Goal: Information Seeking & Learning: Compare options

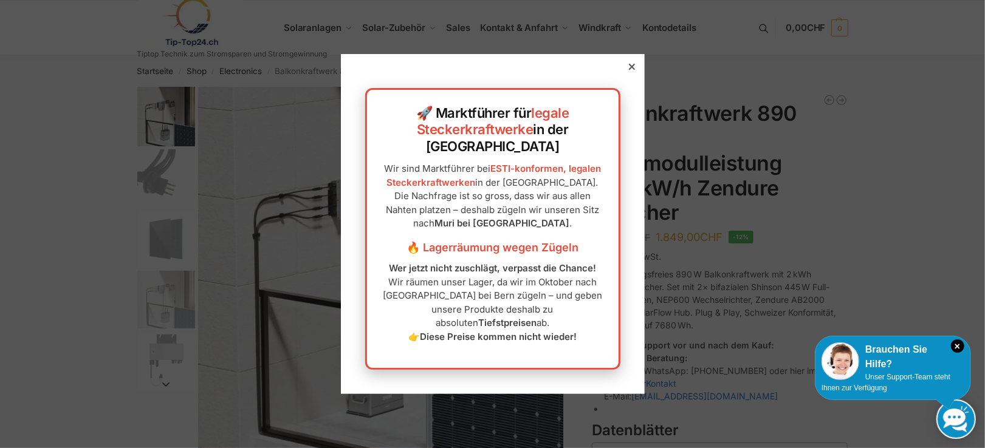
click at [630, 72] on div at bounding box center [631, 66] width 11 height 11
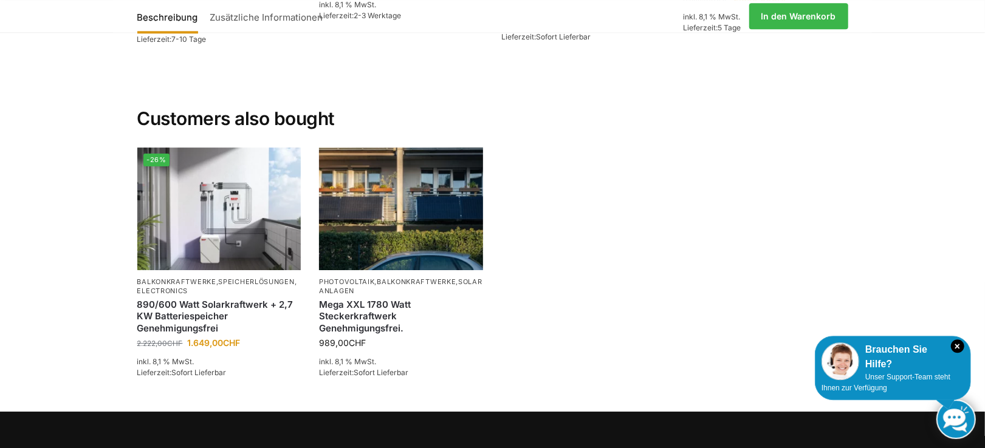
scroll to position [2527, 0]
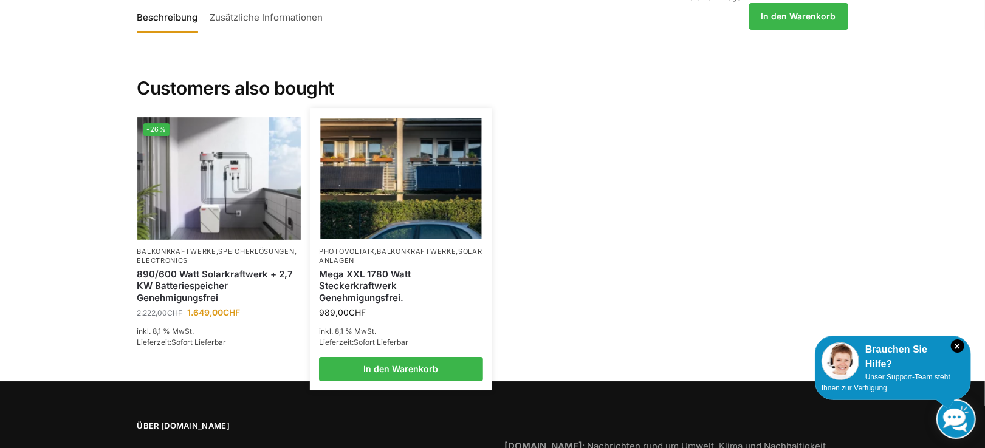
click at [387, 286] on link "Mega XXL 1780 Watt Steckerkraftwerk Genehmigungsfrei." at bounding box center [401, 287] width 164 height 36
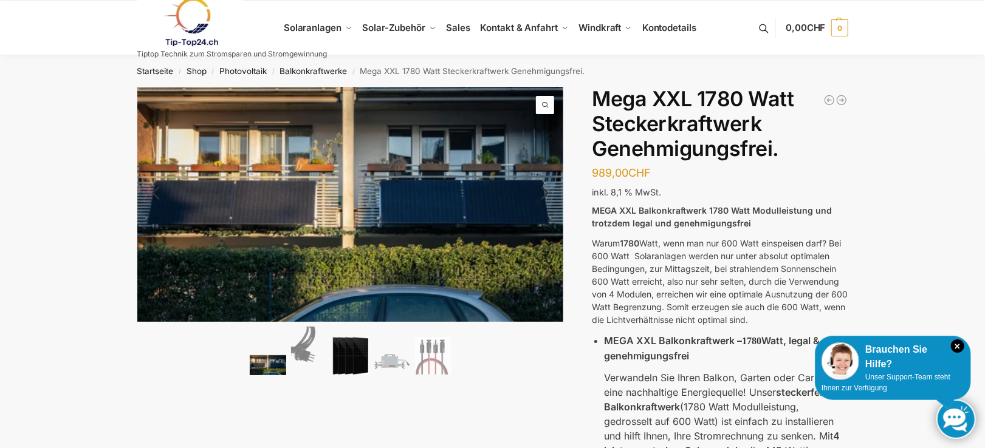
click at [346, 356] on img at bounding box center [350, 356] width 36 height 39
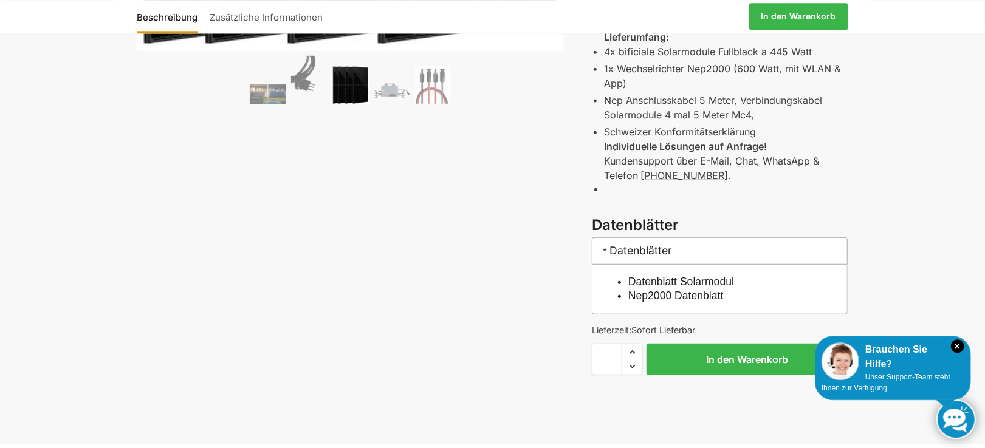
scroll to position [505, 0]
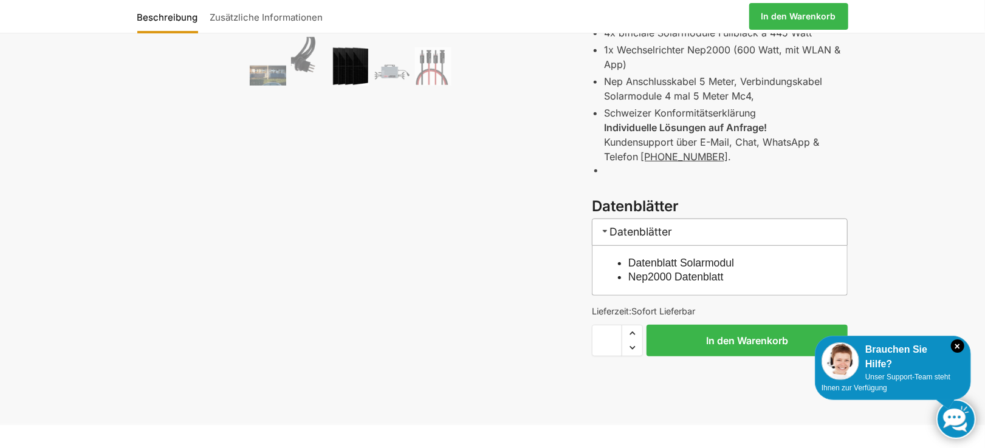
click at [669, 262] on link "Datenblatt Solarmodul" at bounding box center [681, 263] width 106 height 12
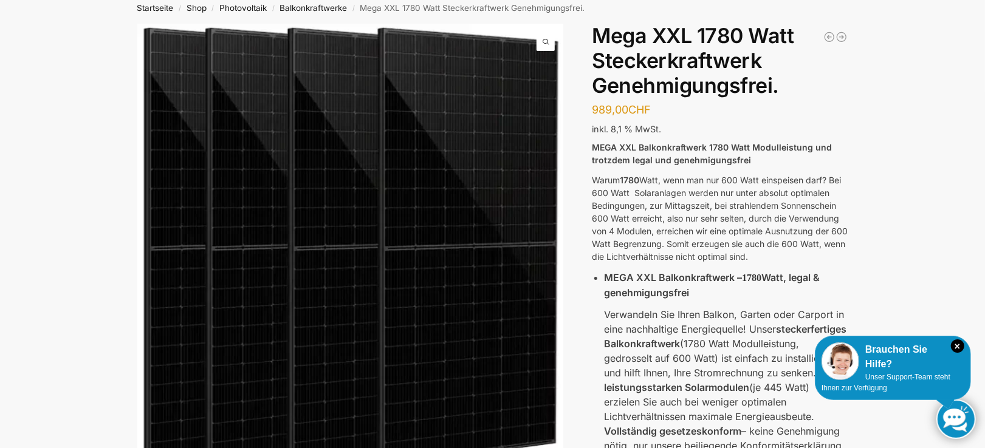
scroll to position [0, 0]
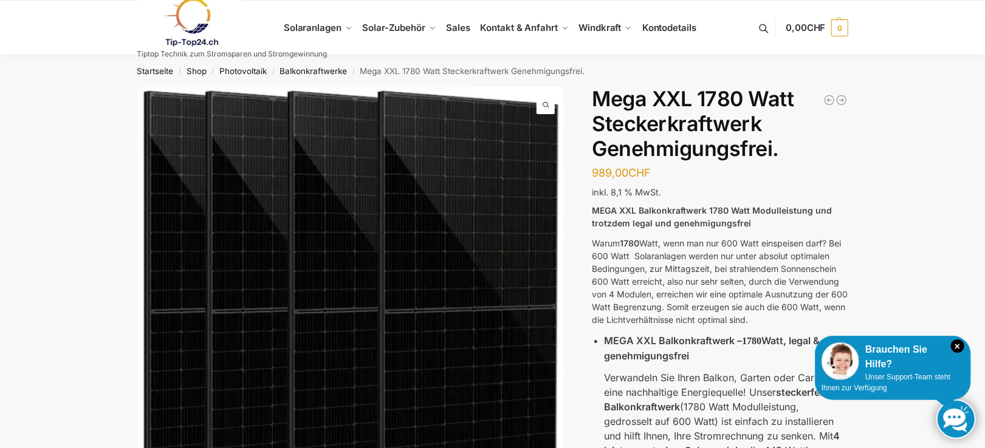
click at [315, 29] on link at bounding box center [232, 22] width 190 height 49
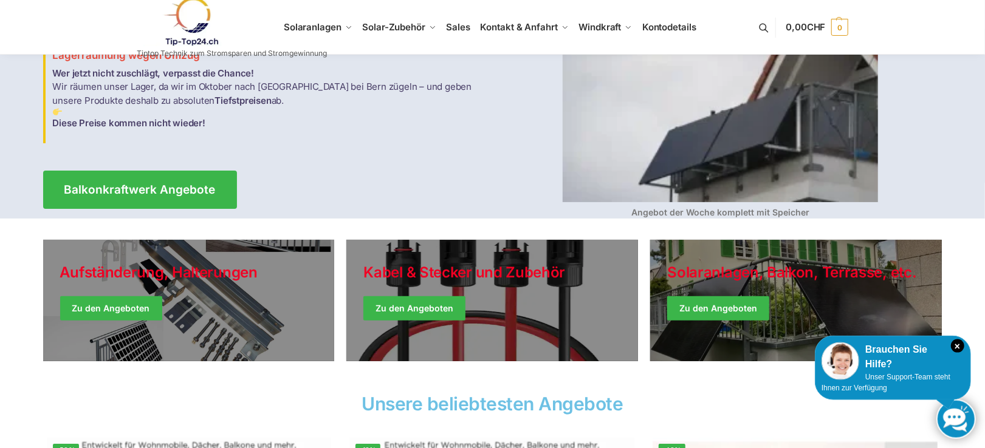
scroll to position [126, 0]
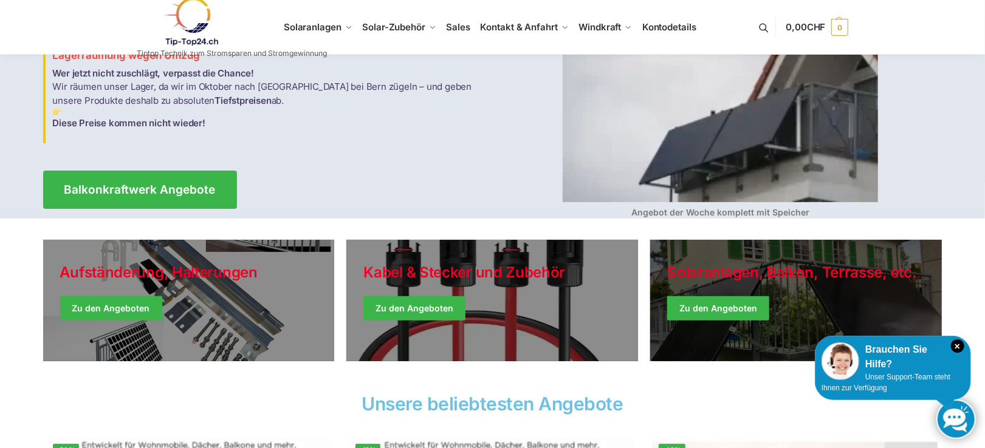
click at [722, 309] on link "Winter Jackets" at bounding box center [796, 301] width 292 height 122
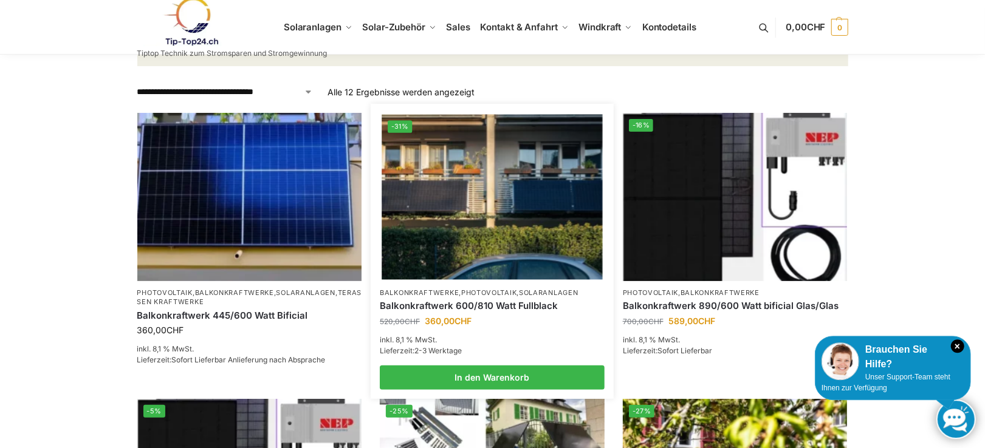
scroll to position [190, 0]
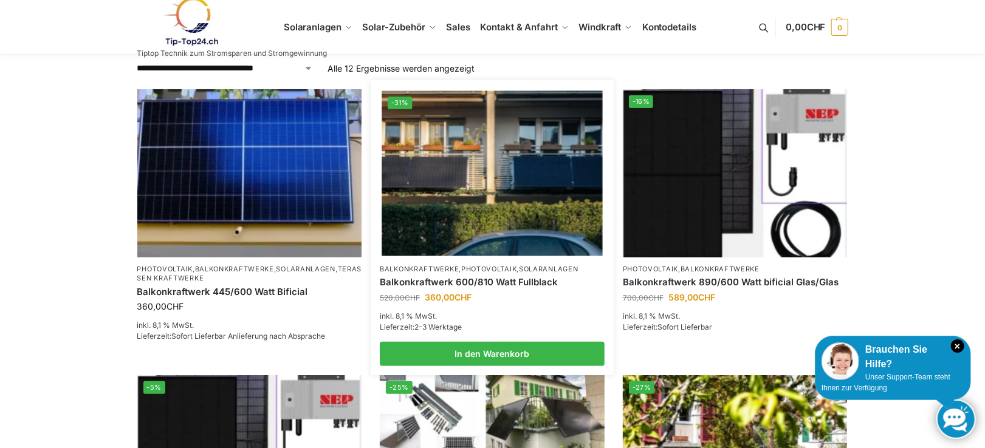
click at [475, 280] on link "Balkonkraftwerk 600/810 Watt Fullblack" at bounding box center [492, 282] width 225 height 12
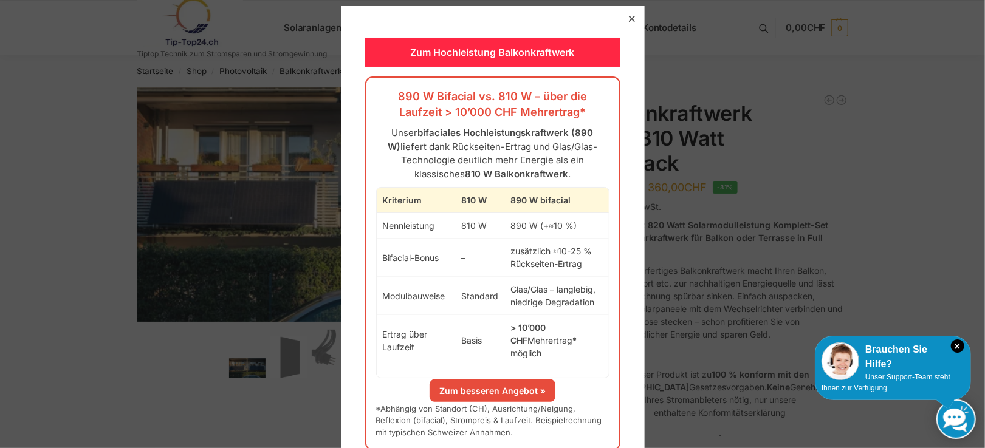
click at [629, 20] on icon at bounding box center [631, 19] width 6 height 6
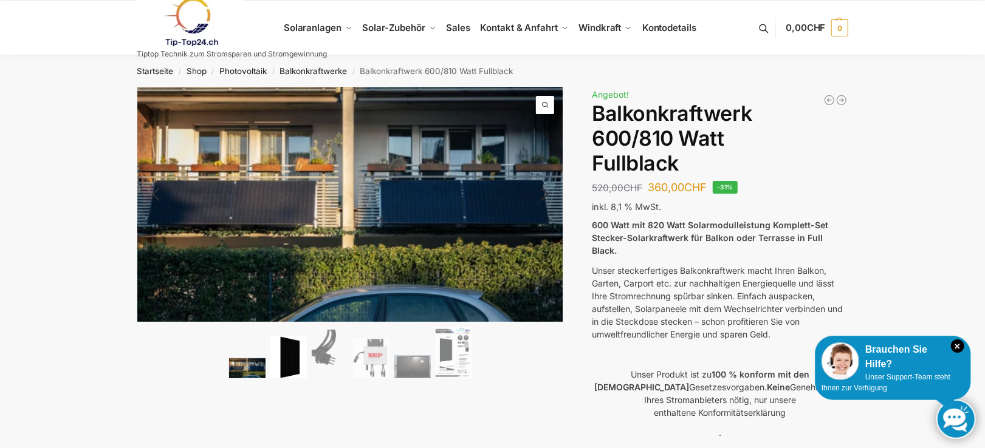
click at [289, 361] on img at bounding box center [288, 358] width 36 height 42
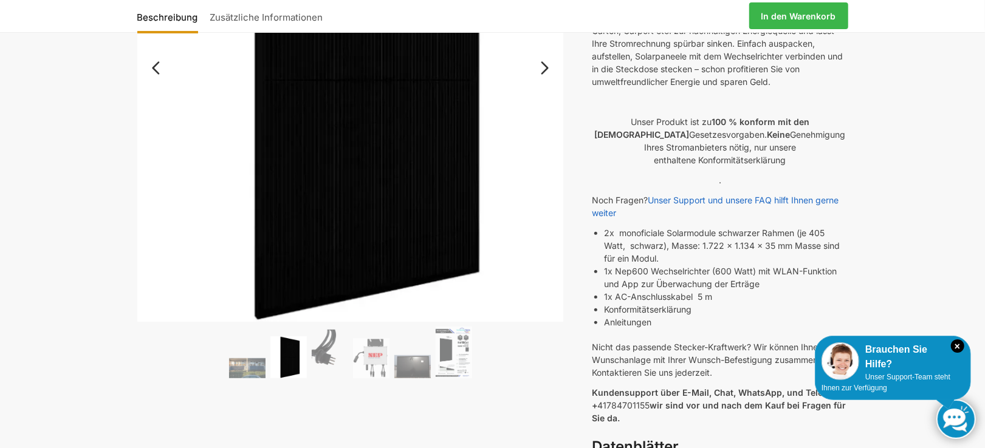
scroll to position [442, 0]
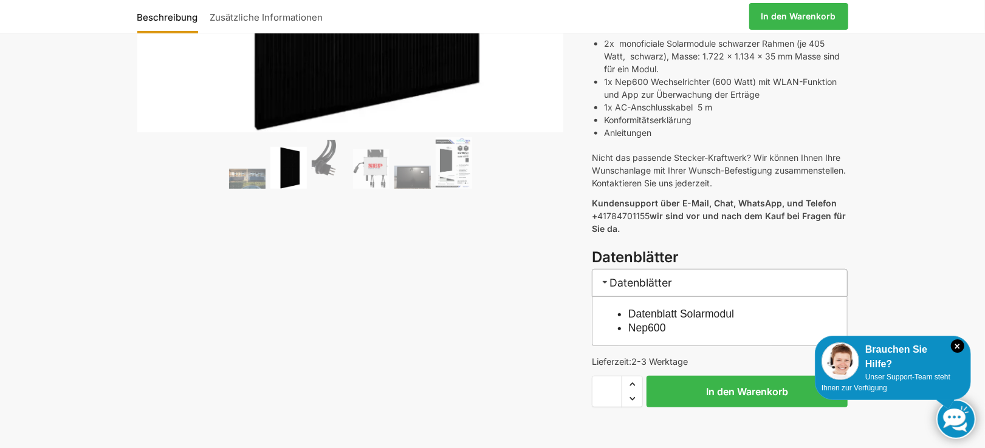
click at [670, 308] on link "Datenblatt Solarmodul" at bounding box center [681, 314] width 106 height 12
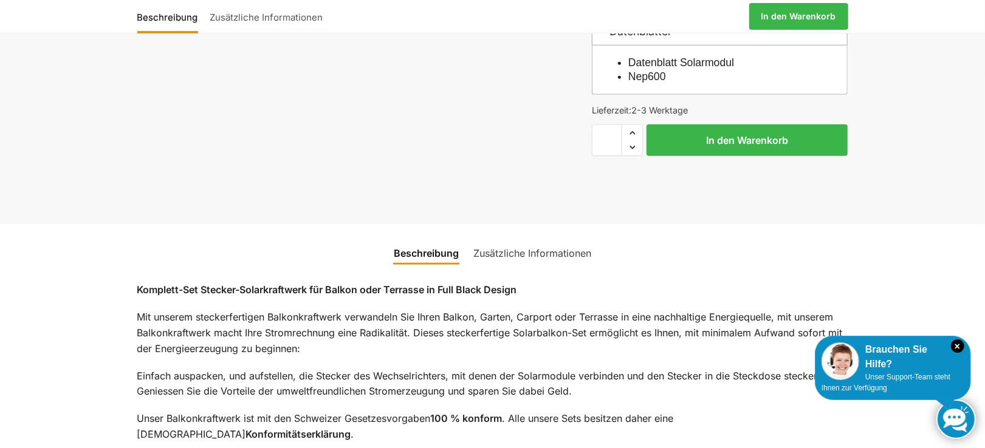
scroll to position [695, 0]
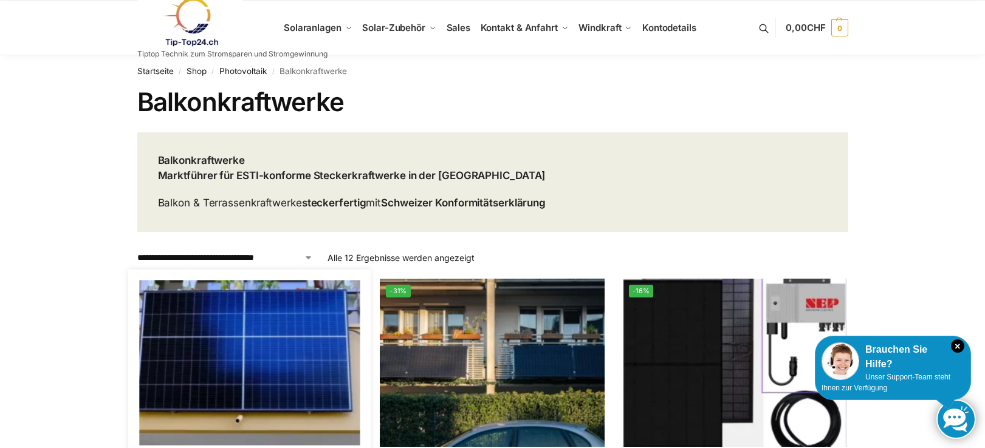
scroll to position [190, 0]
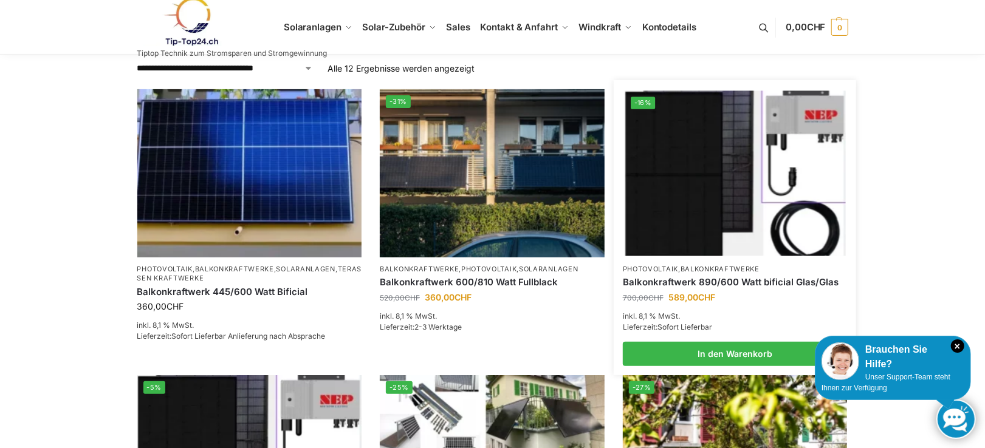
click at [736, 279] on link "Balkonkraftwerk 890/600 Watt bificial Glas/Glas" at bounding box center [735, 282] width 225 height 12
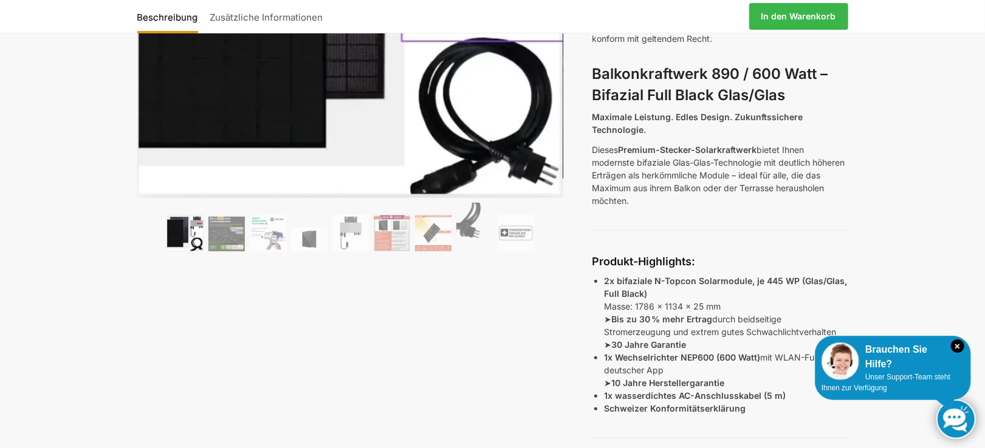
scroll to position [379, 0]
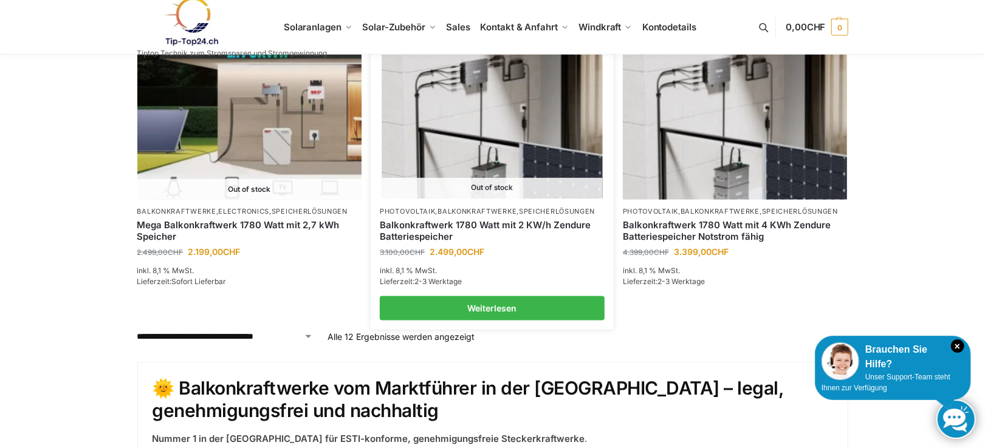
scroll to position [1264, 0]
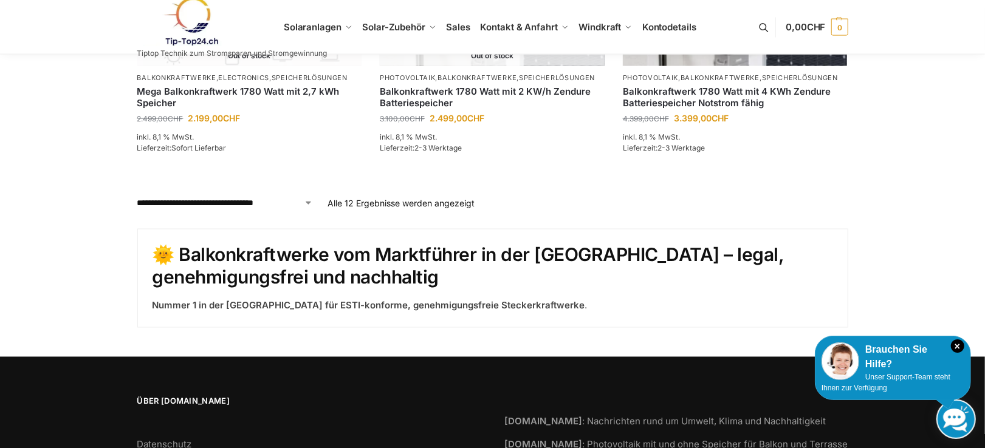
click at [380, 204] on p "Alle 12 Ergebnisse werden angezeigt Nach Preis sortiert: aufsteigend" at bounding box center [400, 203] width 147 height 13
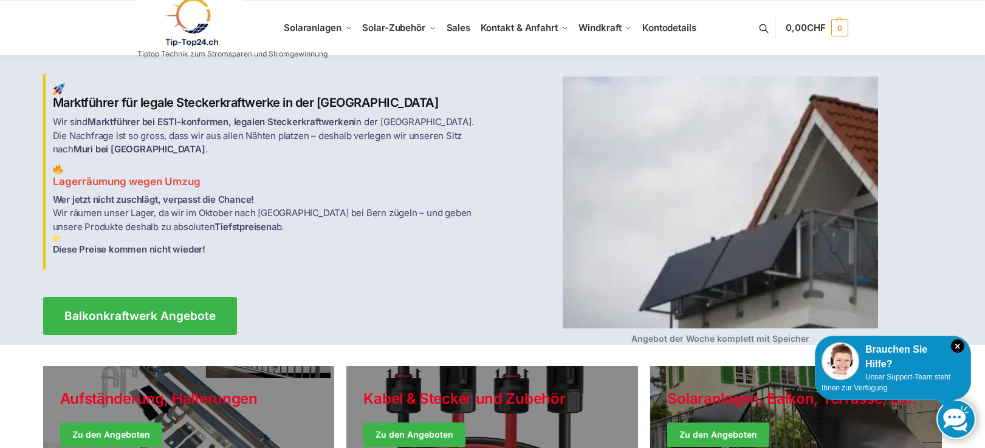
scroll to position [126, 0]
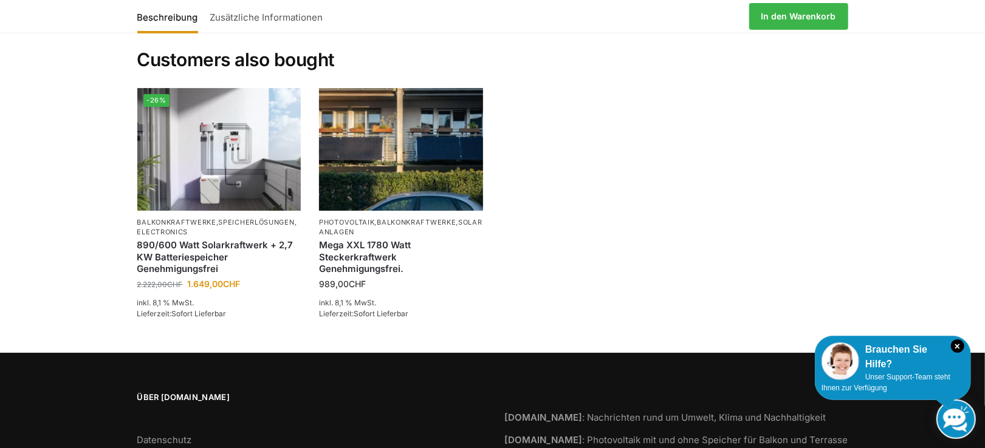
scroll to position [2447, 0]
